Goal: Check status: Check status

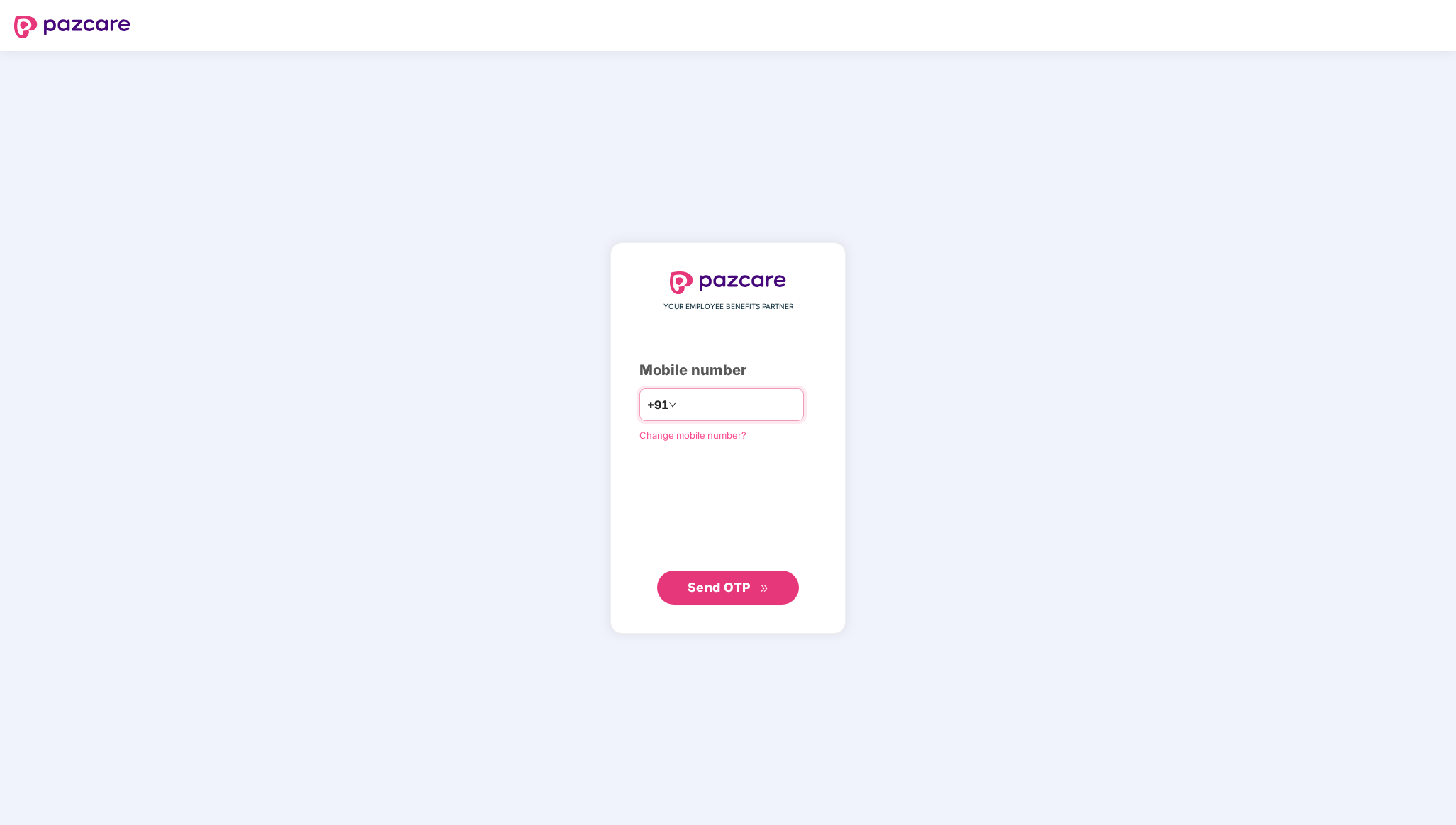
click at [745, 401] on input "number" at bounding box center [738, 405] width 116 height 23
type input "**********"
click at [703, 575] on button "Send OTP" at bounding box center [728, 588] width 142 height 34
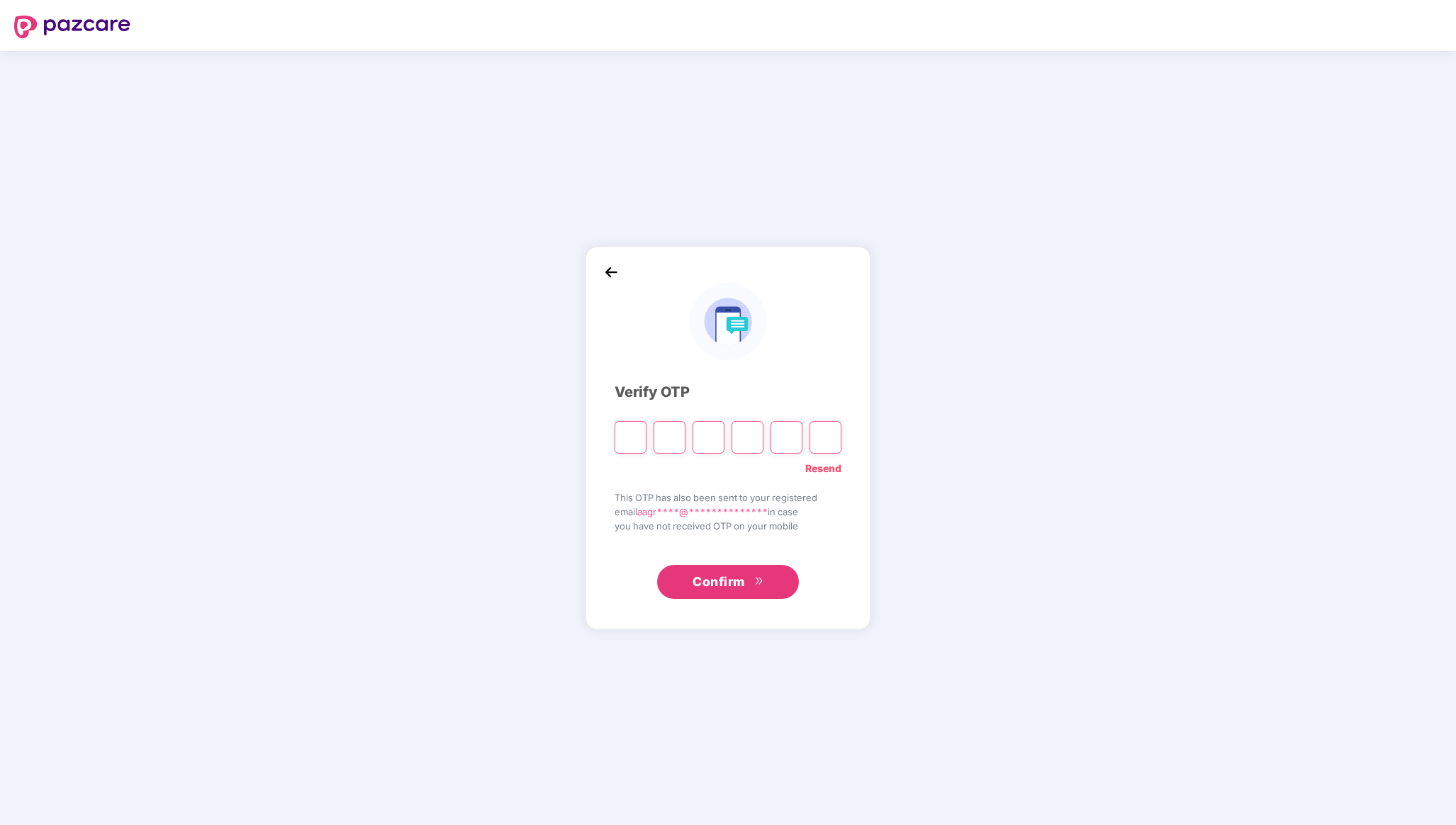
type input "*"
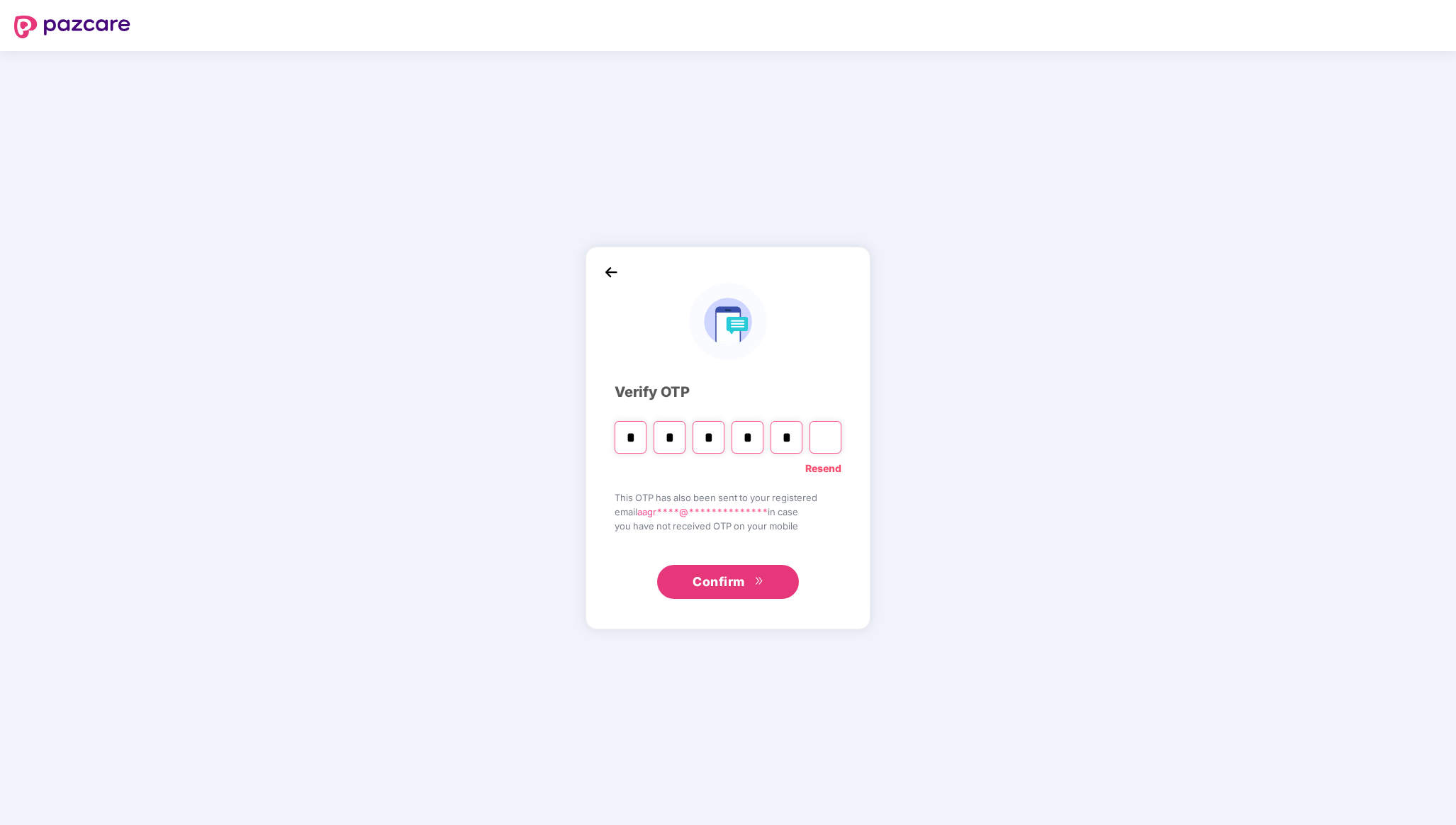
type input "*"
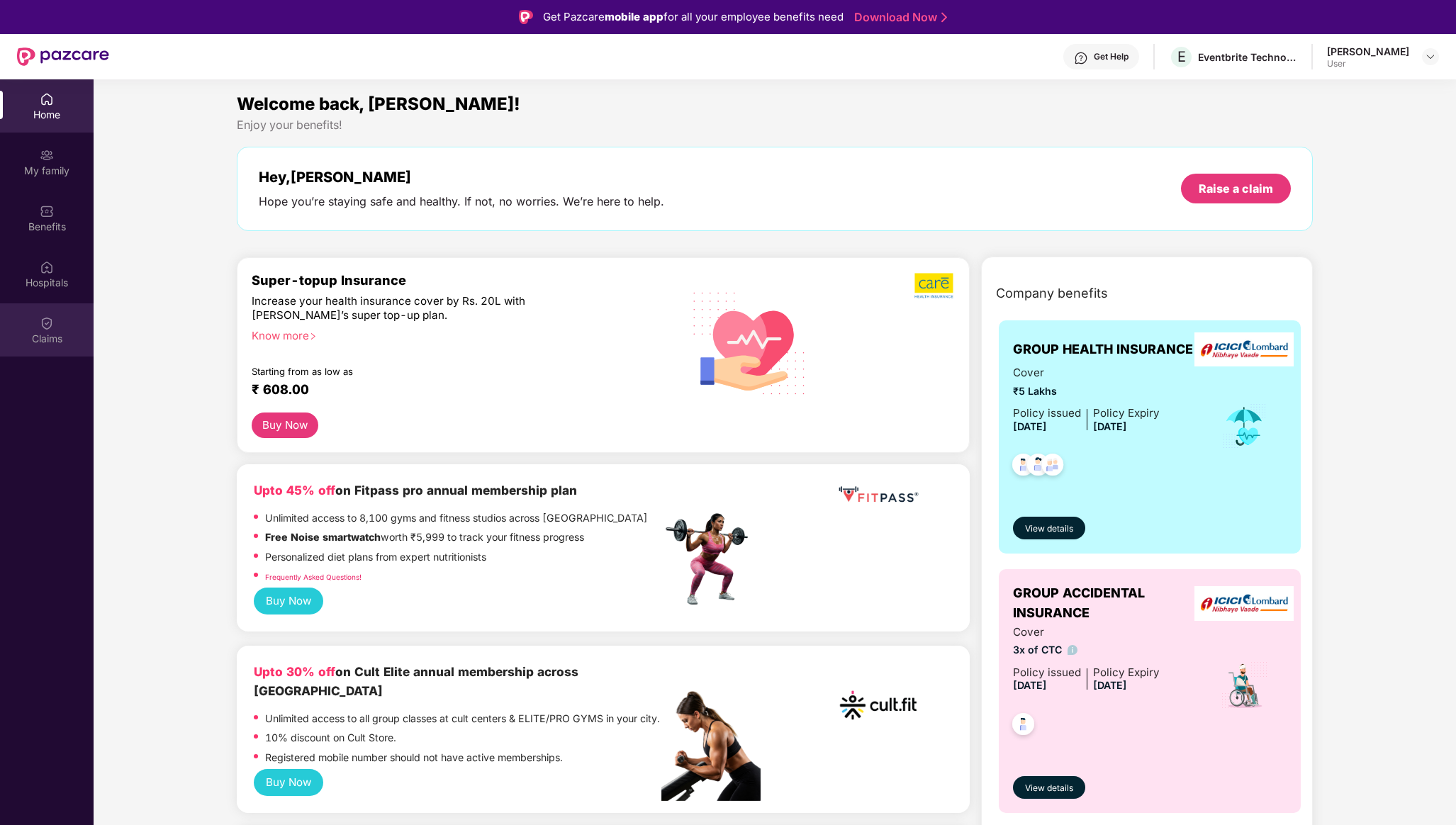
click at [51, 322] on img at bounding box center [47, 323] width 14 height 14
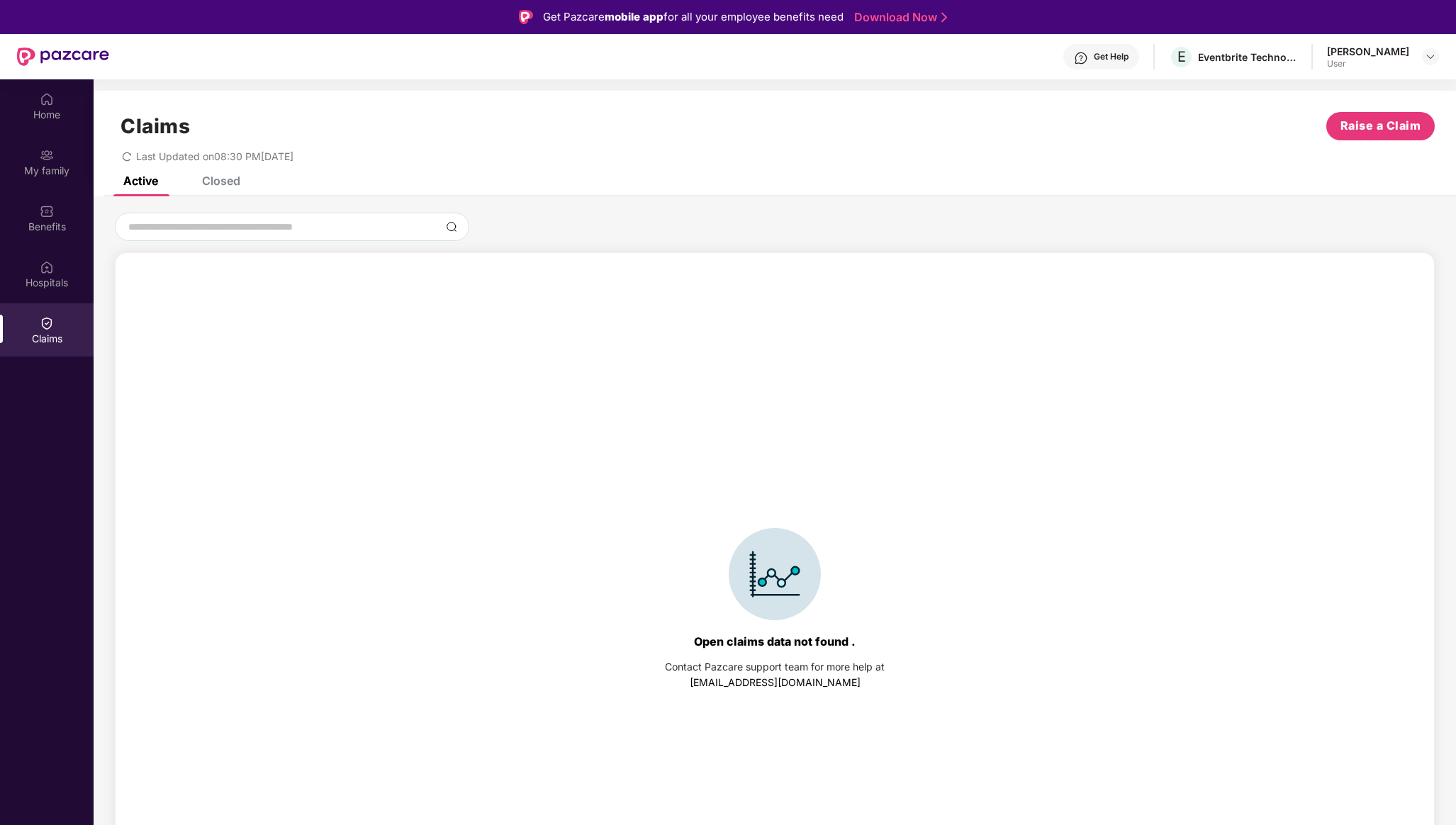
click at [221, 183] on div "Closed" at bounding box center [221, 181] width 38 height 14
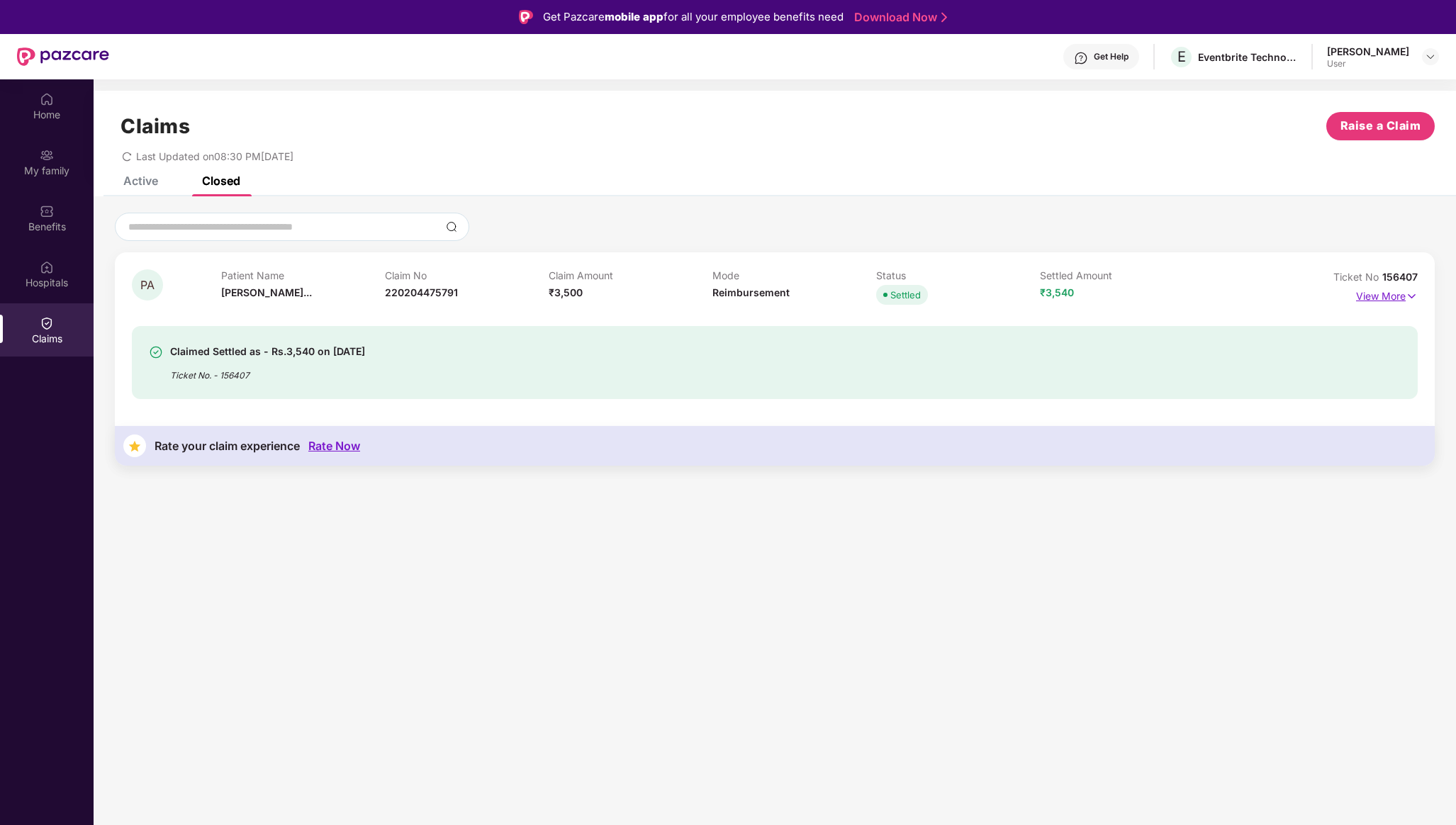
click at [1386, 298] on p "View More" at bounding box center [1387, 294] width 62 height 19
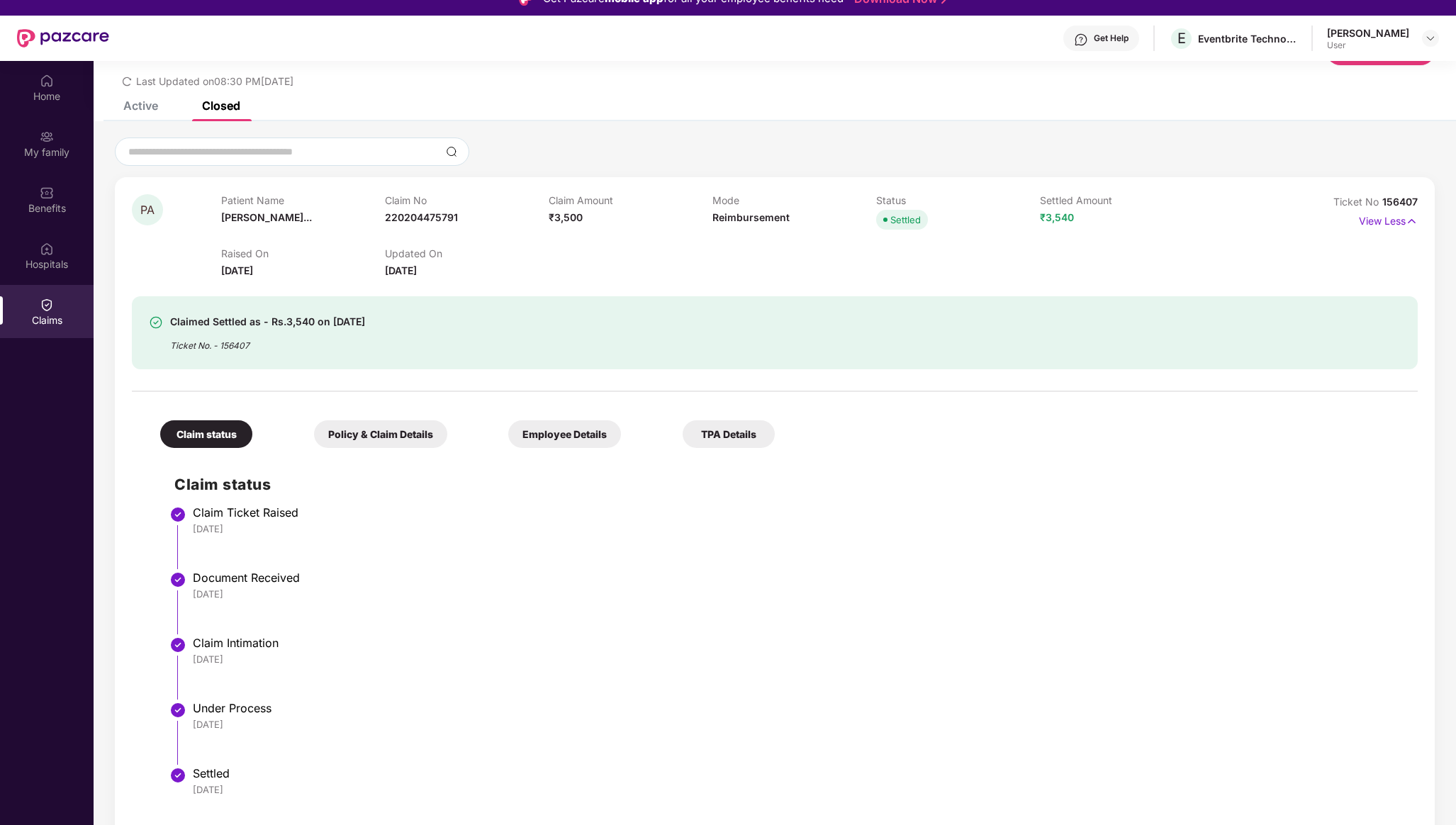
scroll to position [80, 0]
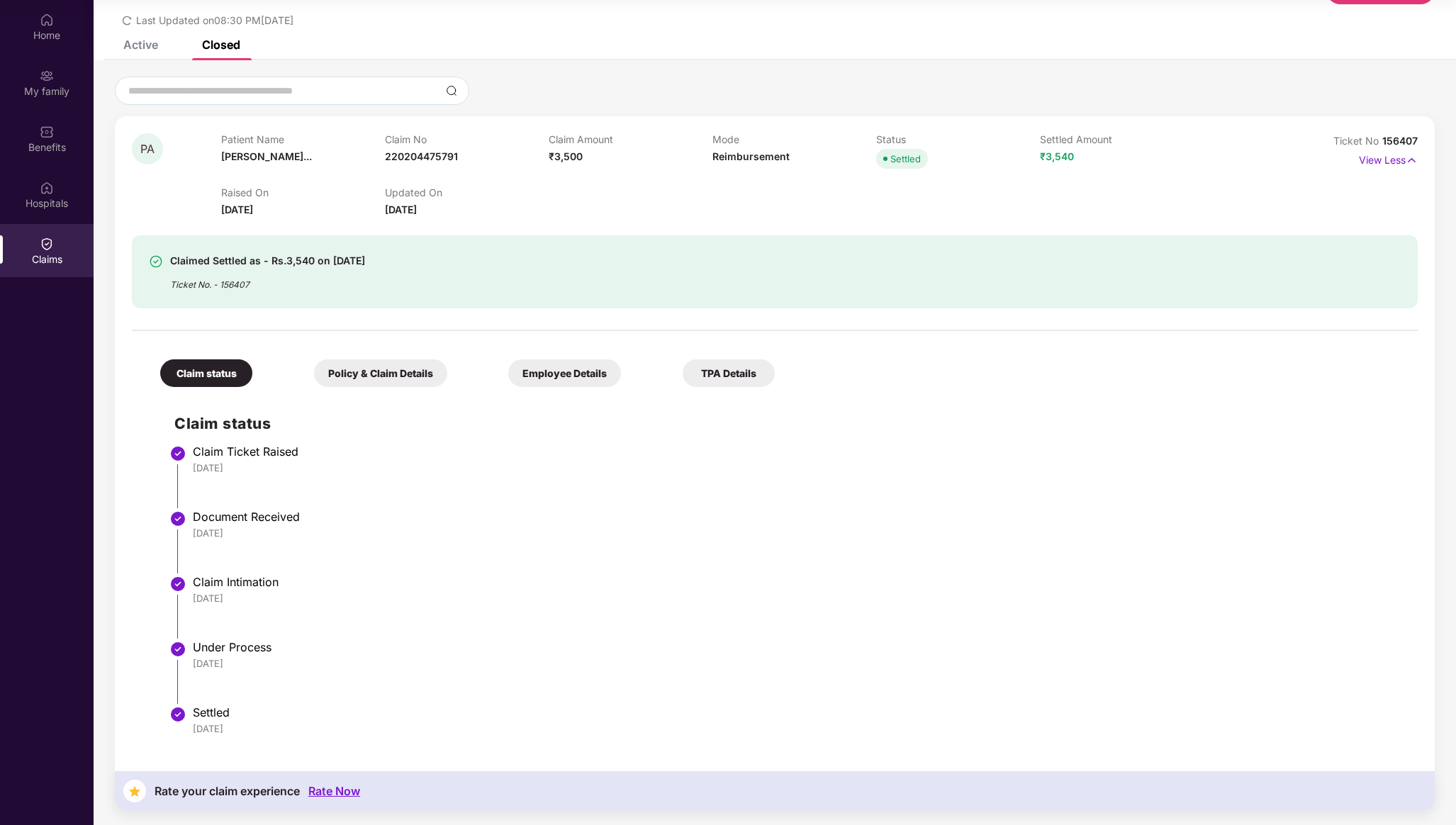
click at [367, 376] on div "Policy & Claim Details" at bounding box center [380, 373] width 133 height 28
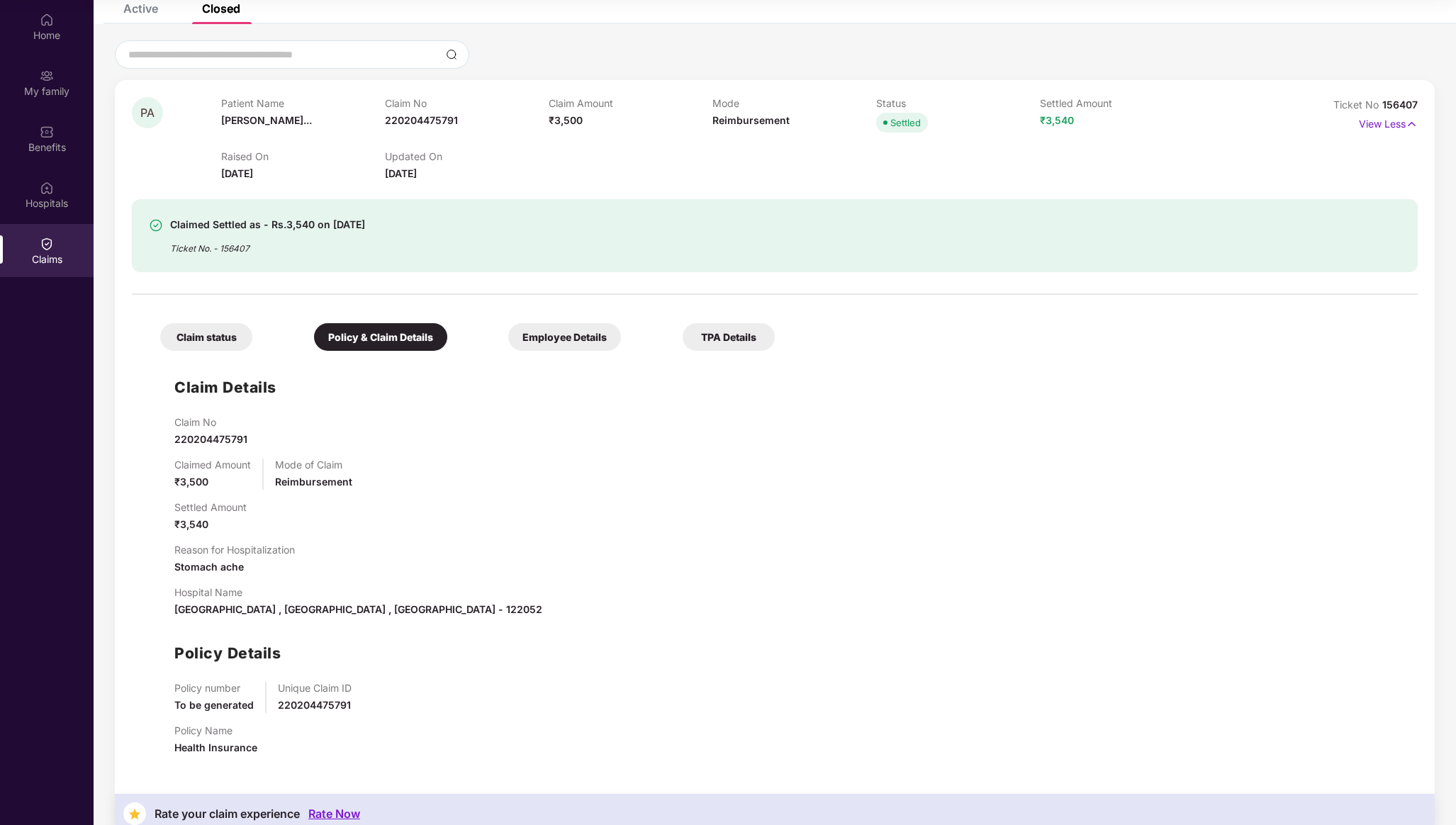
scroll to position [115, 0]
